Goal: Find specific page/section: Find specific page/section

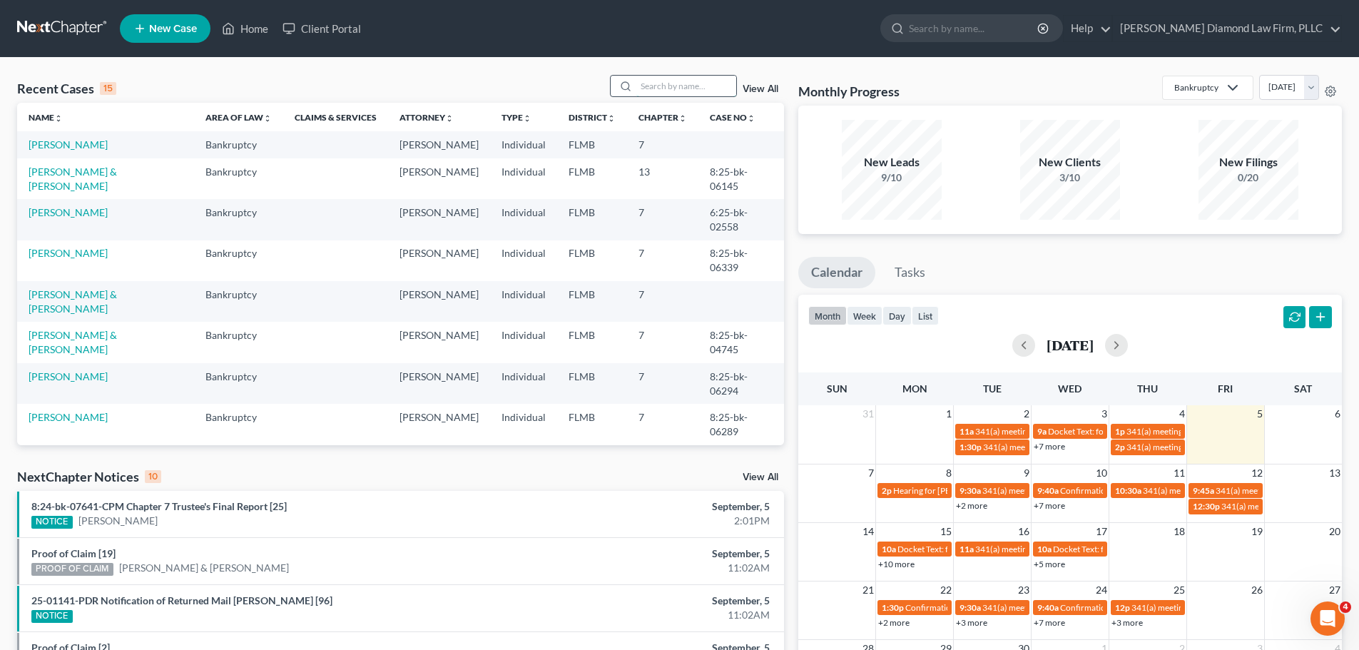
click at [699, 82] on input "search" at bounding box center [686, 86] width 100 height 21
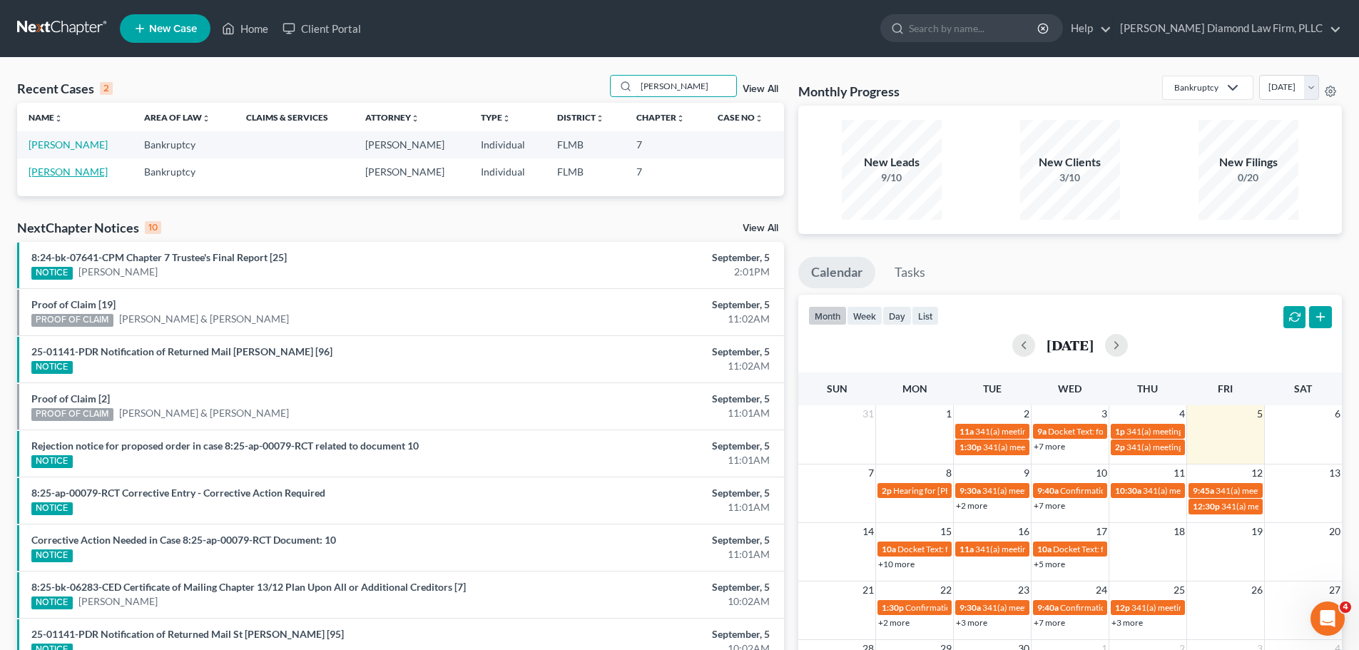
type input "owen"
click at [55, 171] on link "[PERSON_NAME]" at bounding box center [68, 172] width 79 height 12
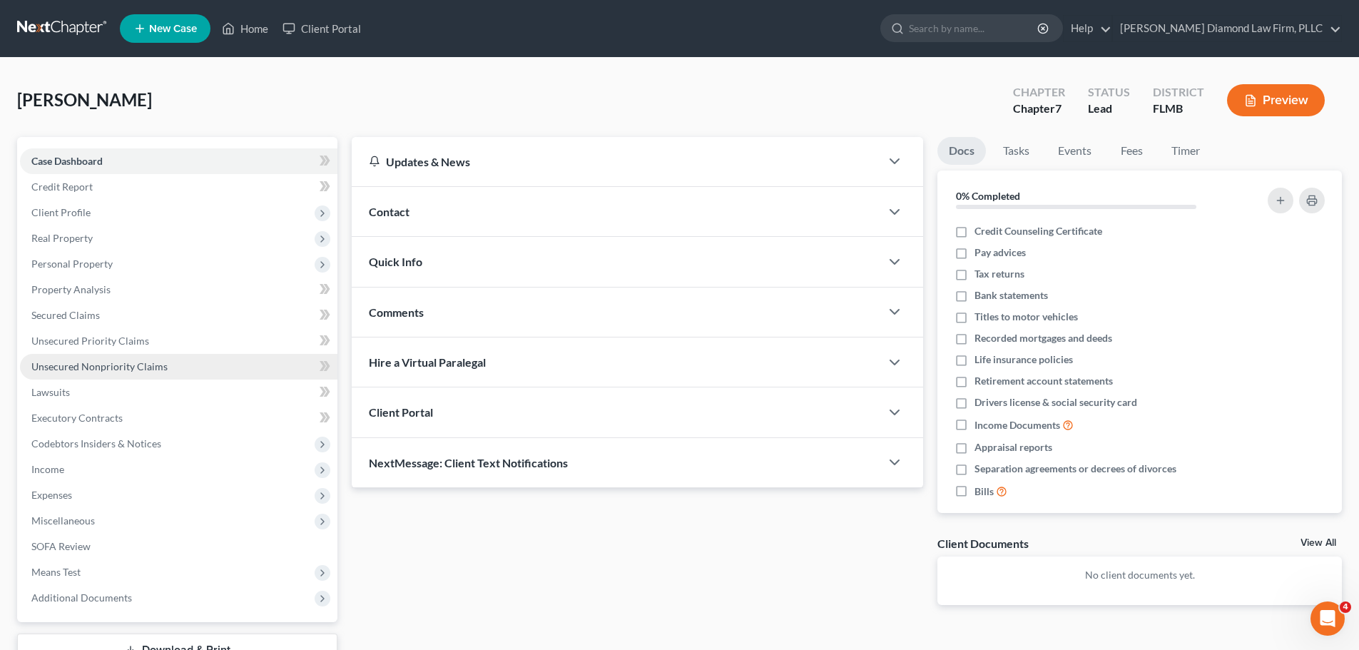
click at [108, 359] on link "Unsecured Nonpriority Claims" at bounding box center [178, 367] width 317 height 26
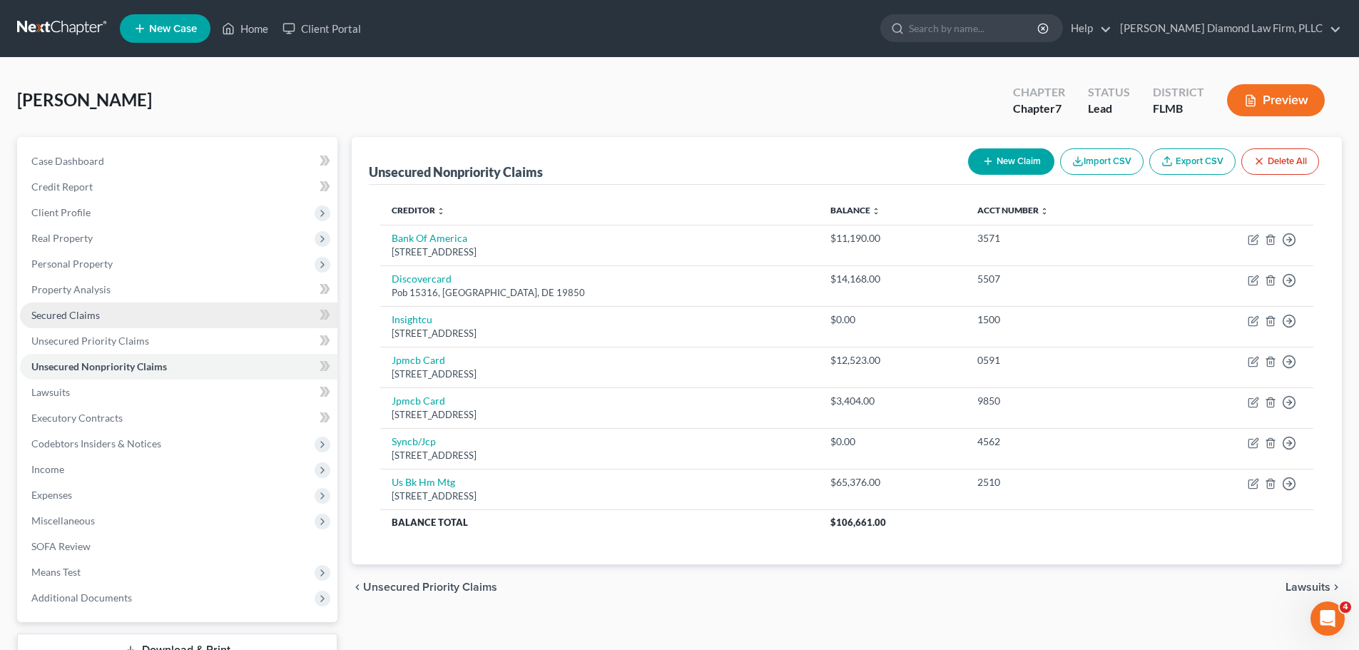
click at [106, 315] on link "Secured Claims" at bounding box center [178, 315] width 317 height 26
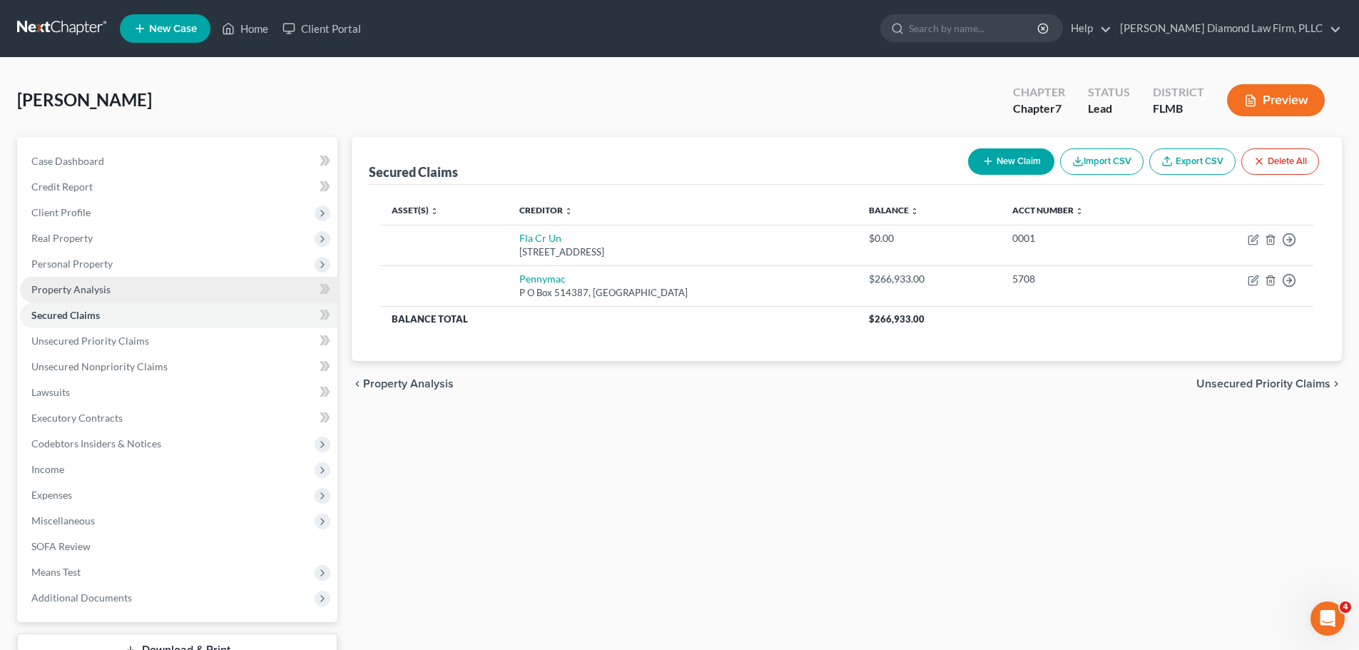
click at [106, 289] on span "Property Analysis" at bounding box center [70, 289] width 79 height 12
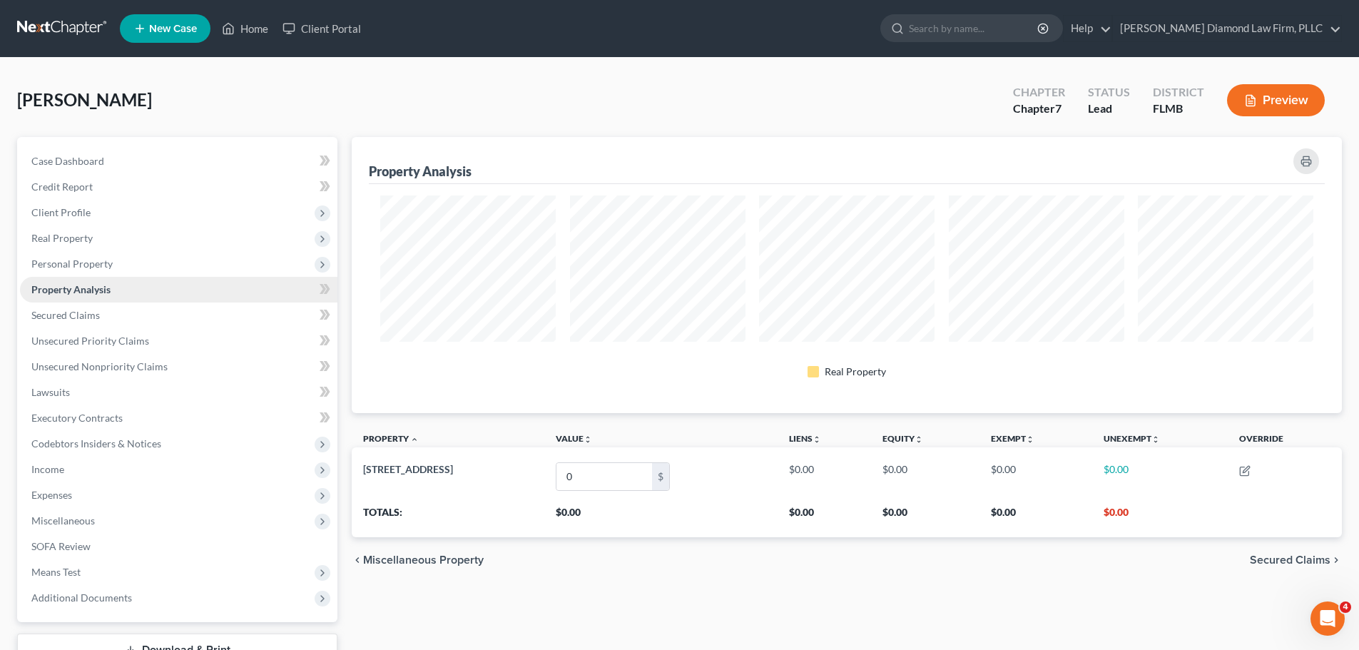
scroll to position [276, 990]
click at [19, 31] on link at bounding box center [62, 29] width 91 height 26
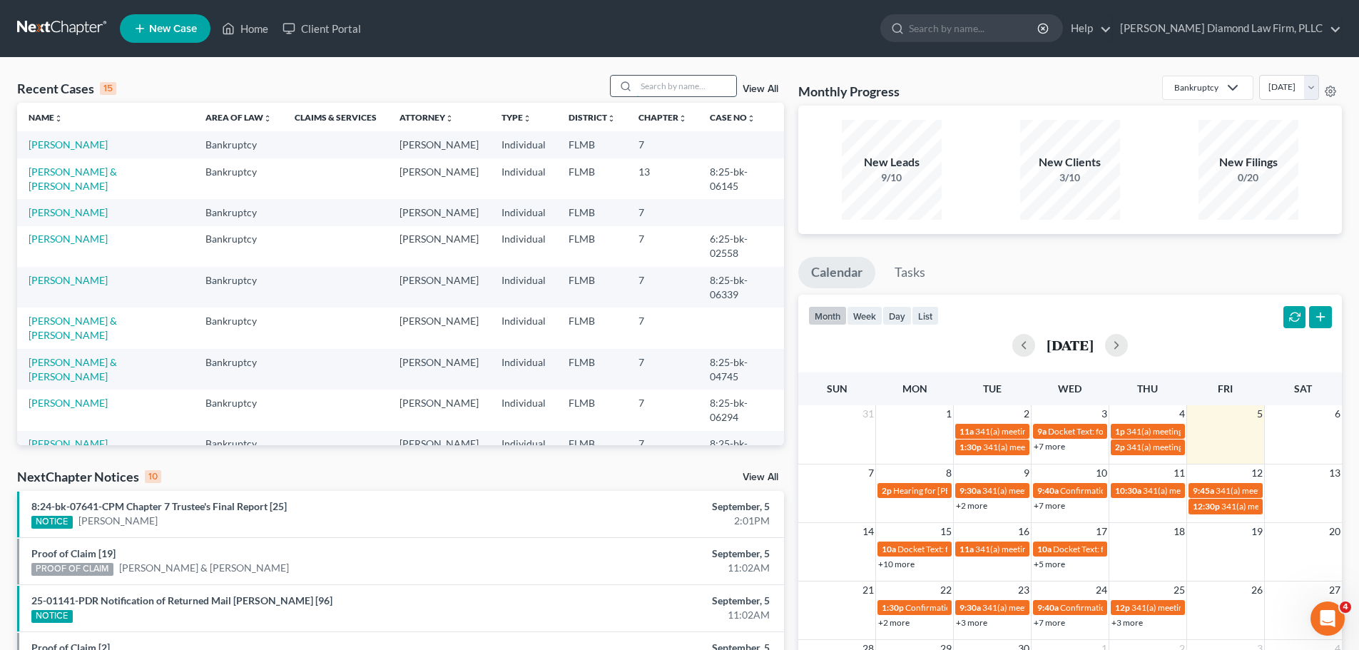
click at [692, 91] on input "search" at bounding box center [686, 86] width 100 height 21
type input "ponssa"
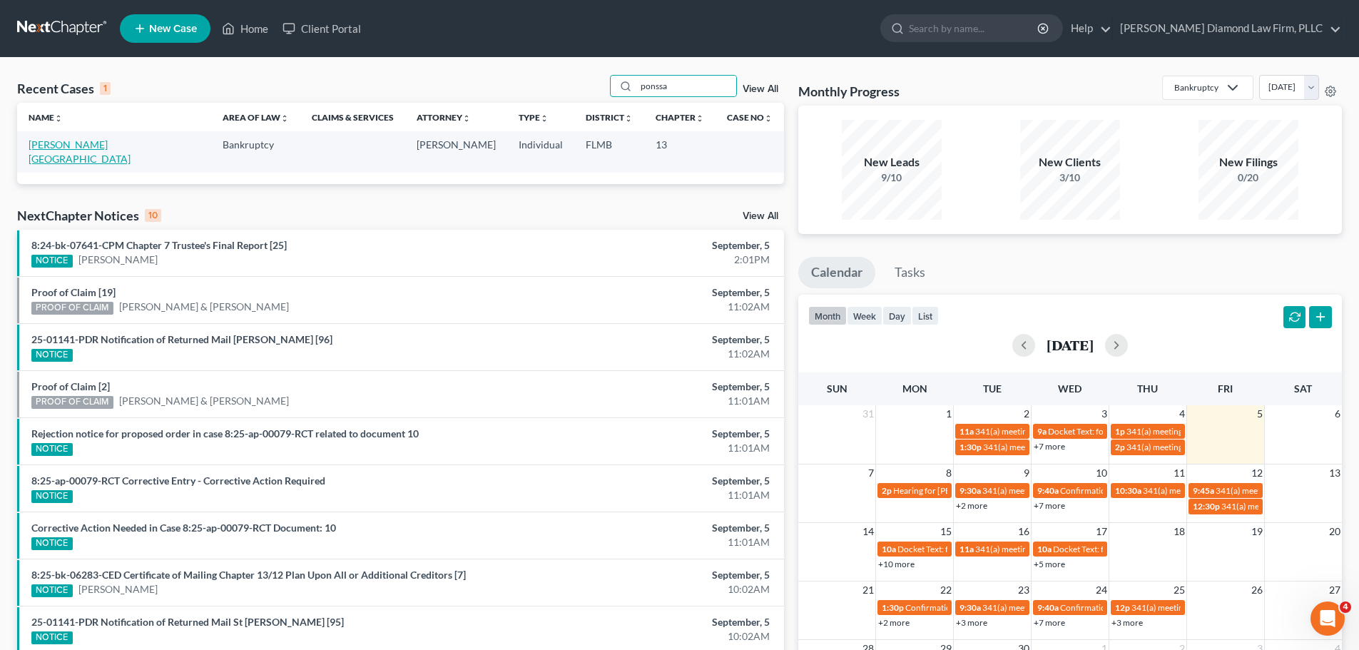
click at [36, 143] on link "[PERSON_NAME][GEOGRAPHIC_DATA]" at bounding box center [80, 151] width 102 height 26
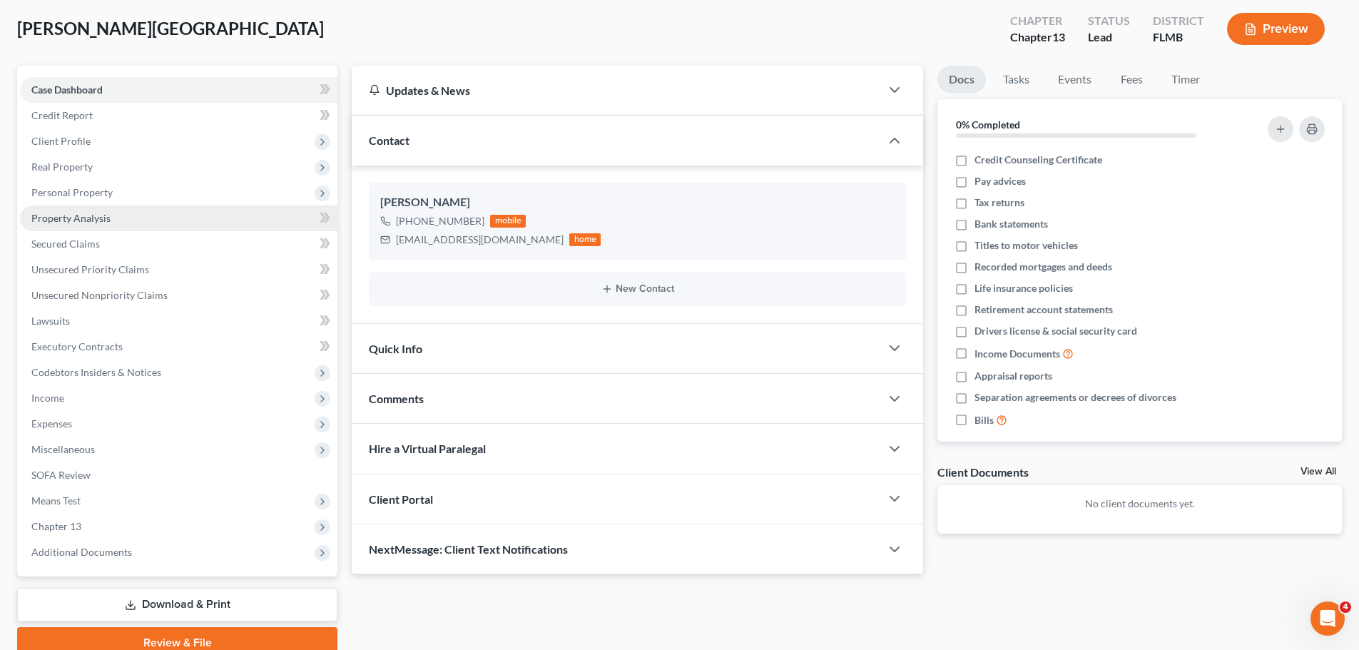
scroll to position [134, 0]
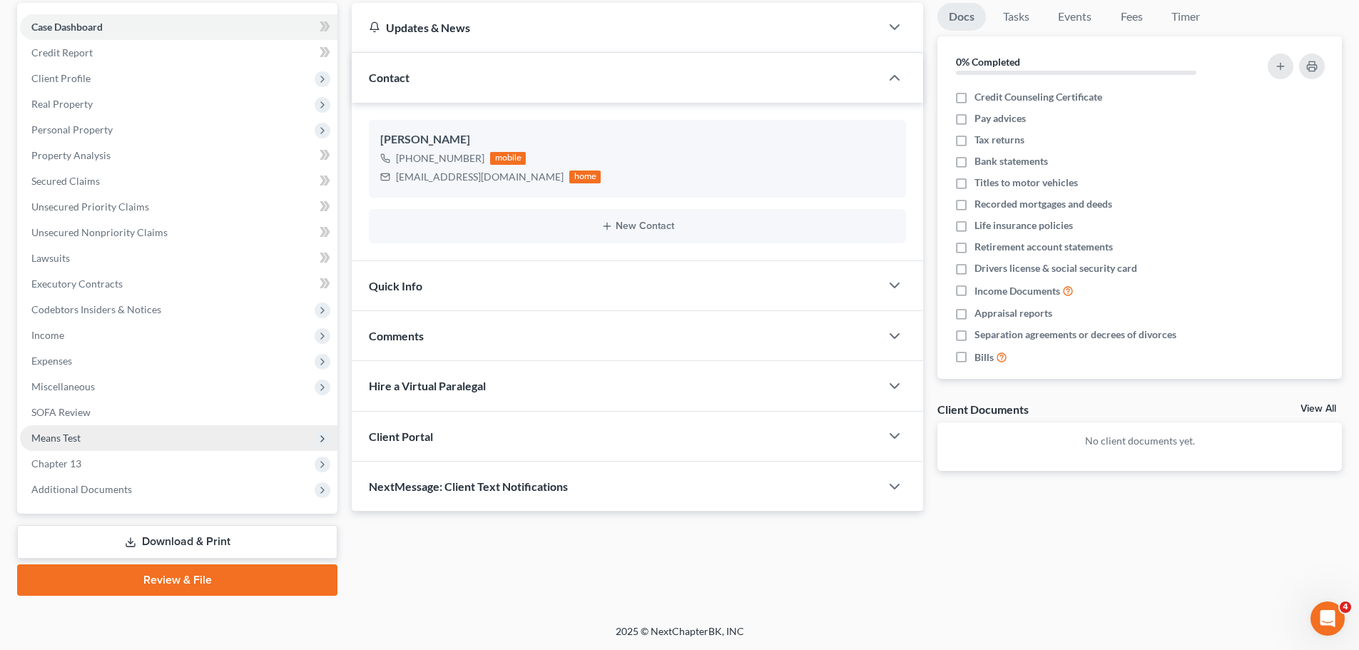
click at [88, 434] on span "Means Test" at bounding box center [178, 438] width 317 height 26
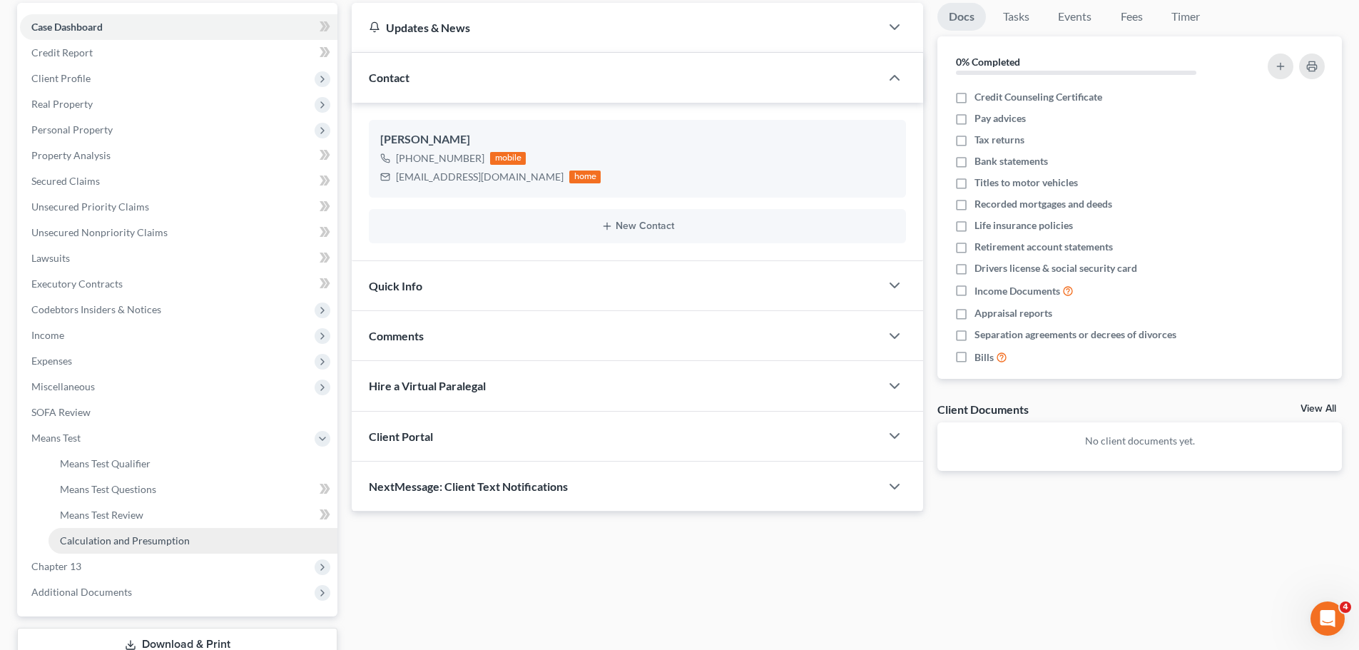
click at [89, 531] on link "Calculation and Presumption" at bounding box center [193, 541] width 289 height 26
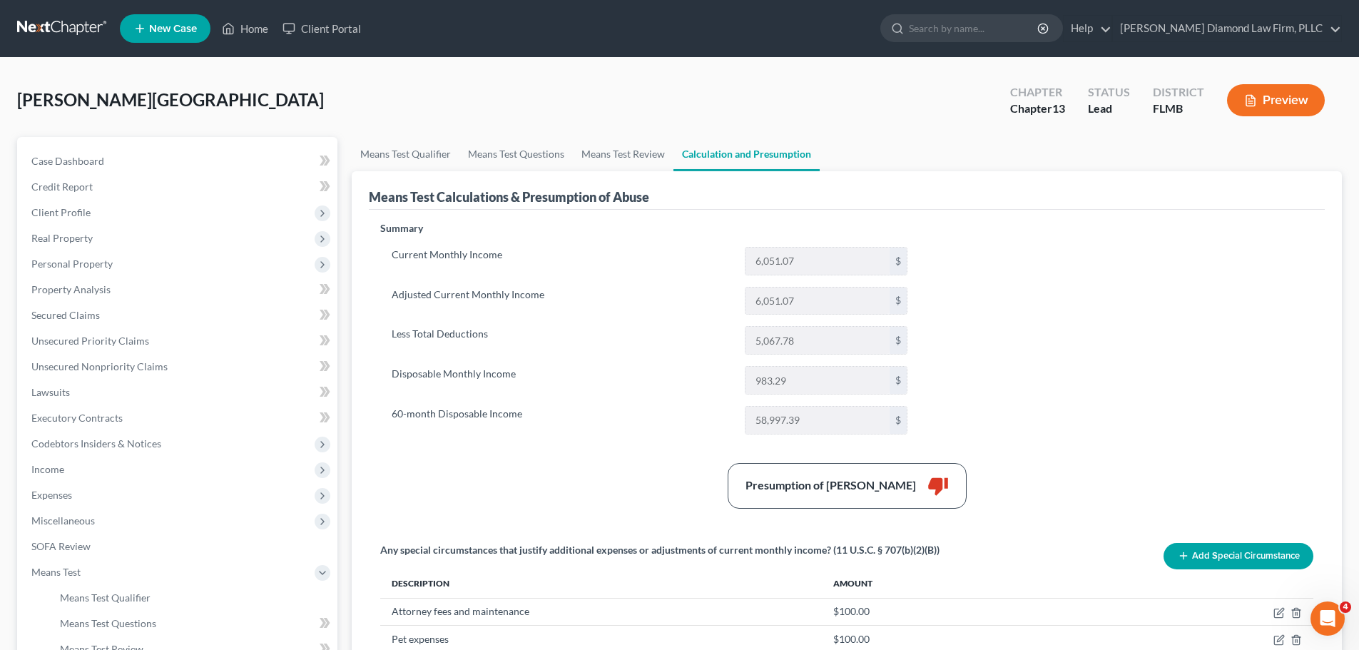
click at [17, 37] on link at bounding box center [62, 29] width 91 height 26
